Goal: Navigation & Orientation: Find specific page/section

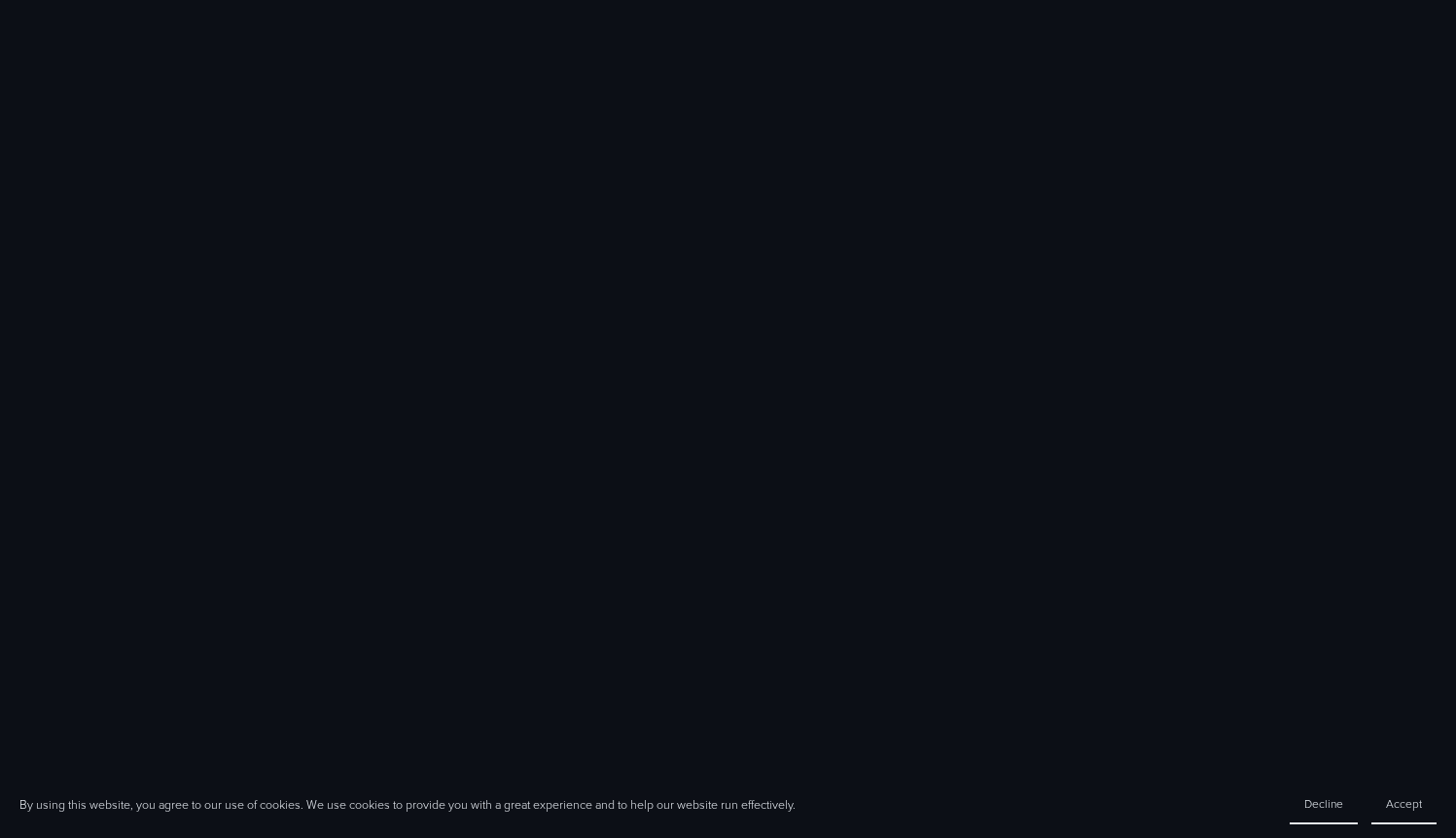
scroll to position [1456, 0]
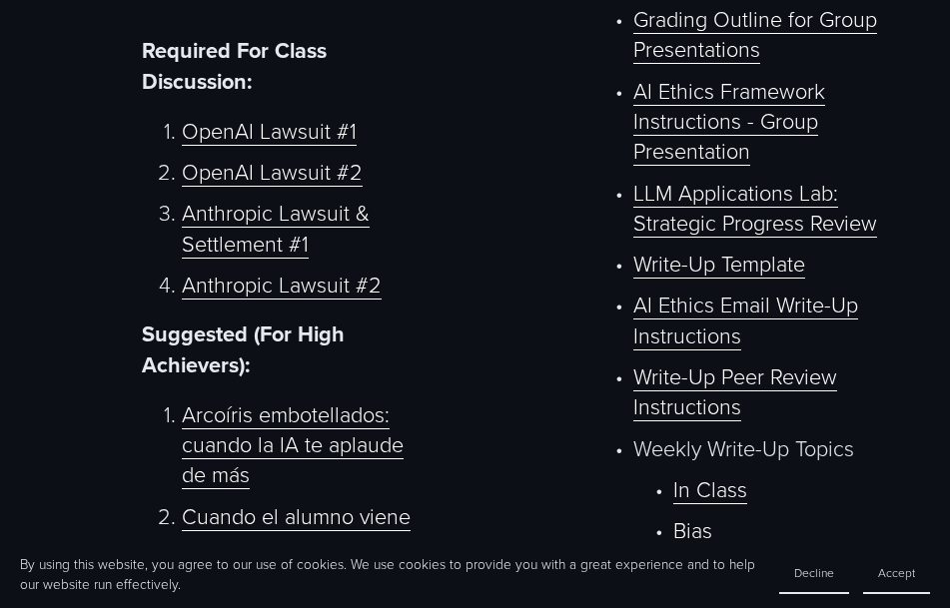
scroll to position [822, 0]
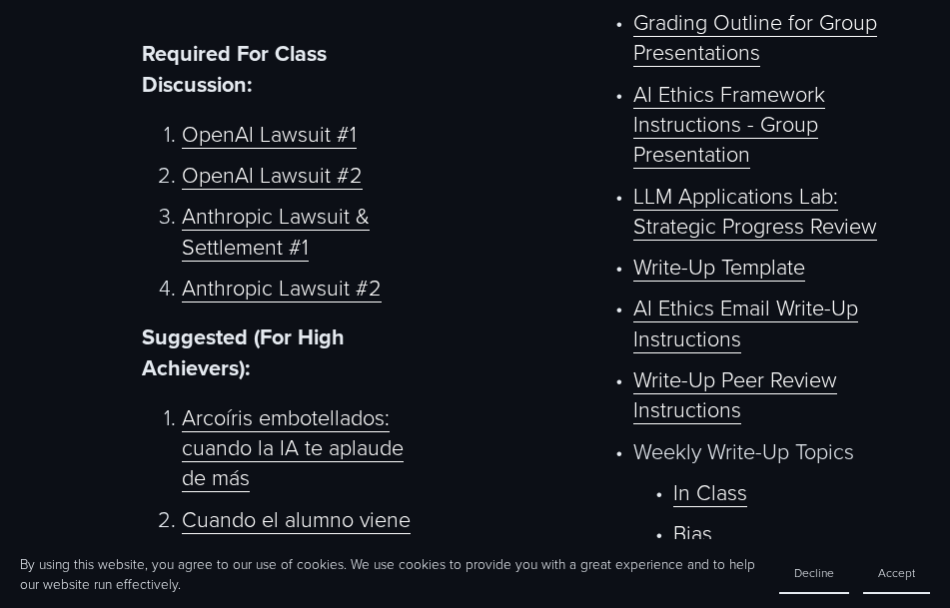
click at [742, 391] on link "Write-Up Peer Review Instructions" at bounding box center [735, 395] width 204 height 60
click at [336, 137] on link "OpenAI Lawsuit #1" at bounding box center [269, 134] width 175 height 30
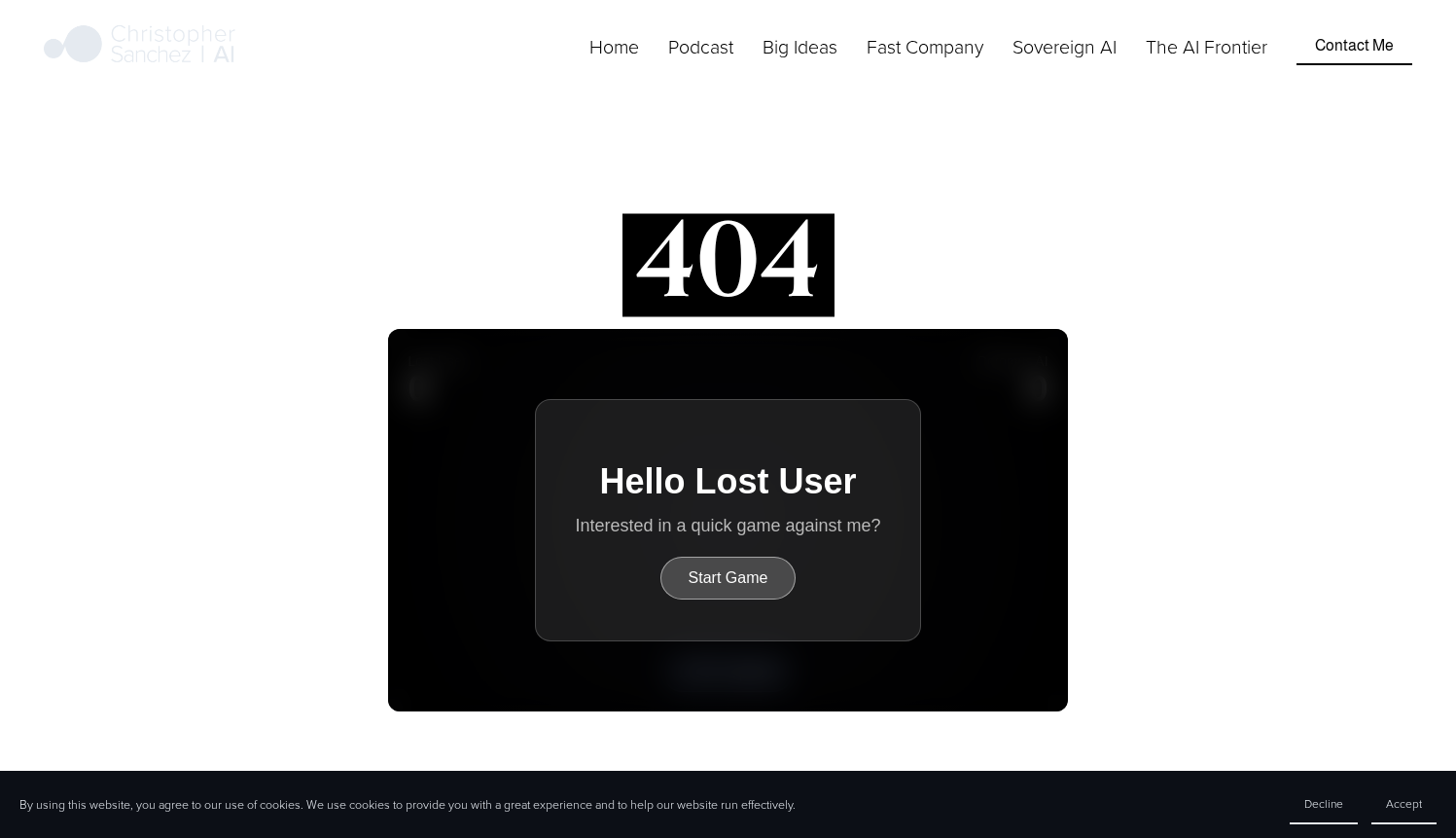
click at [734, 571] on button "Start Game" at bounding box center [728, 578] width 136 height 43
click at [631, 485] on h2 "Dotomus AI Wins!" at bounding box center [728, 481] width 300 height 26
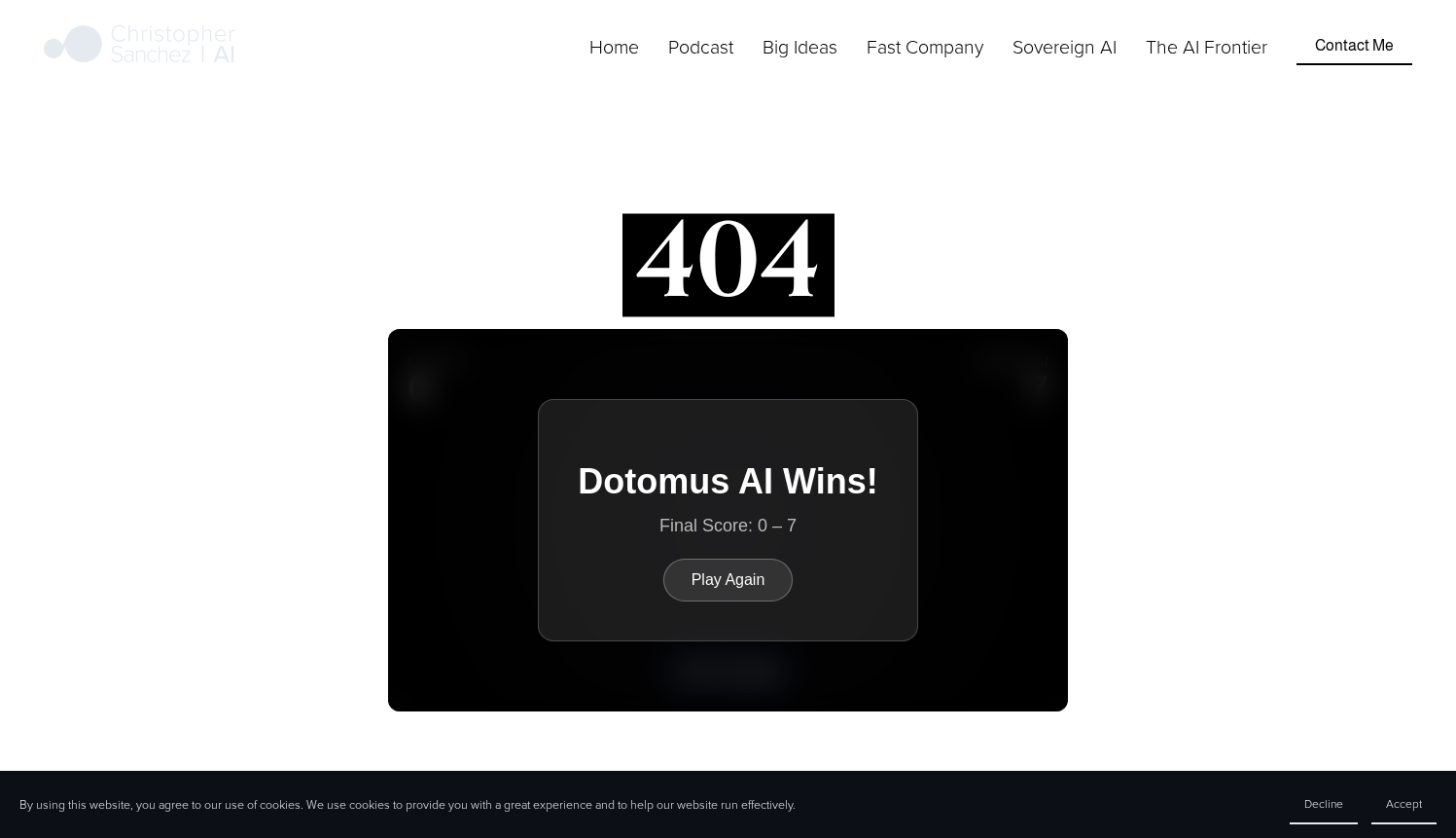
drag, startPoint x: 589, startPoint y: 486, endPoint x: 768, endPoint y: 479, distance: 179.1
click at [768, 479] on h2 "Dotomus AI Wins!" at bounding box center [728, 481] width 300 height 26
